Goal: Task Accomplishment & Management: Manage account settings

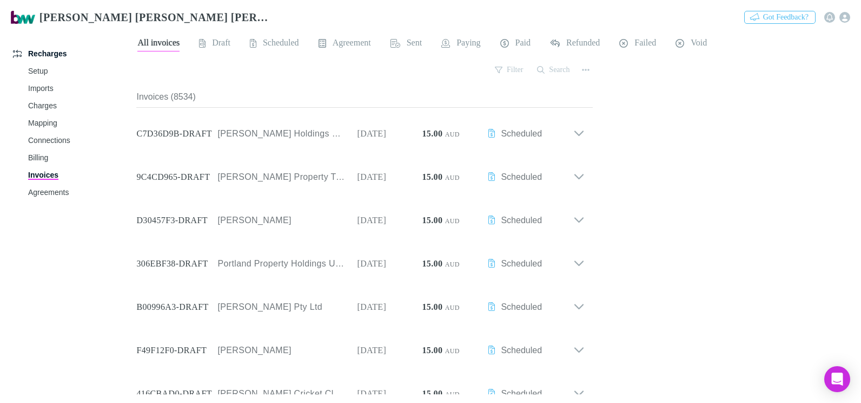
scroll to position [363, 0]
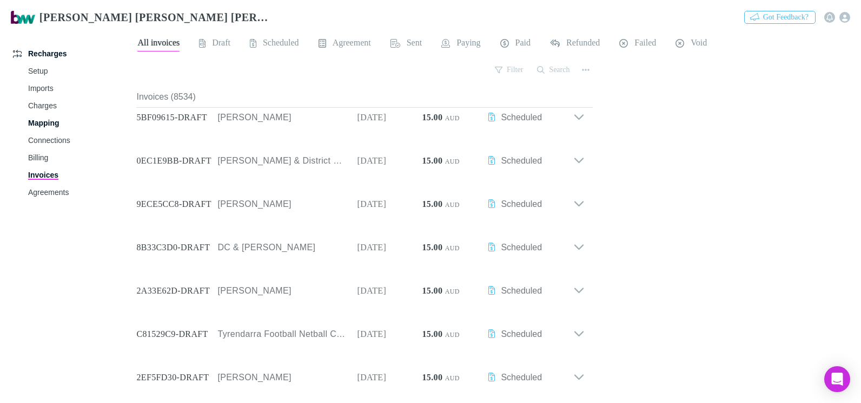
drag, startPoint x: 39, startPoint y: 123, endPoint x: 47, endPoint y: 127, distance: 8.5
click at [39, 123] on link "Mapping" at bounding box center [79, 122] width 125 height 17
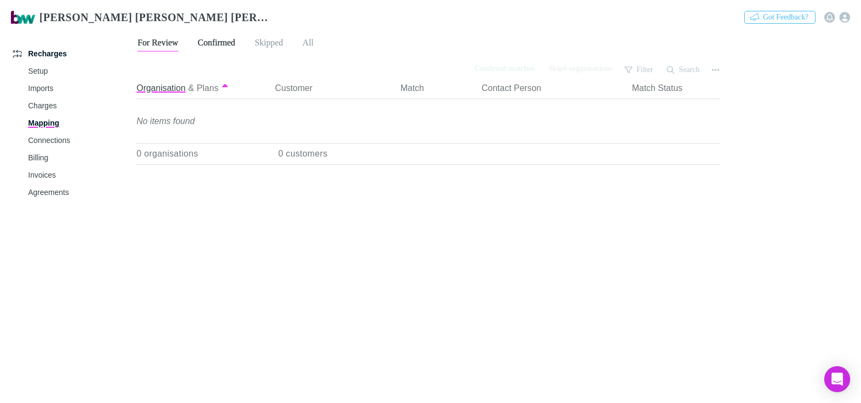
click at [234, 47] on span "Confirmed" at bounding box center [216, 44] width 37 height 14
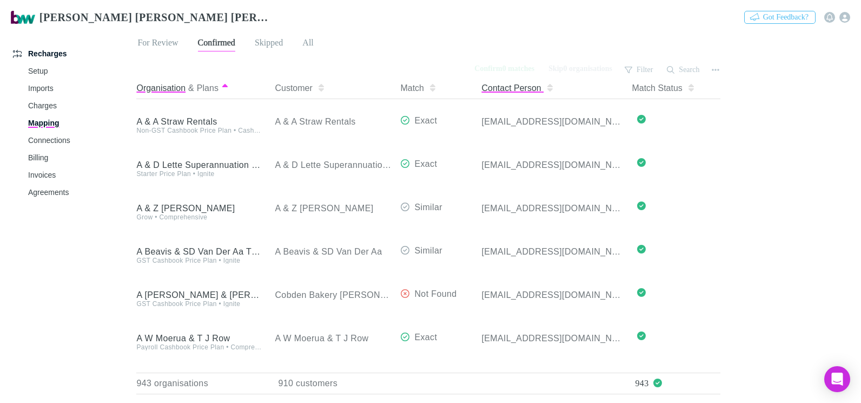
click at [524, 87] on button "Contact Person" at bounding box center [518, 88] width 73 height 22
